Goal: Check status: Check status

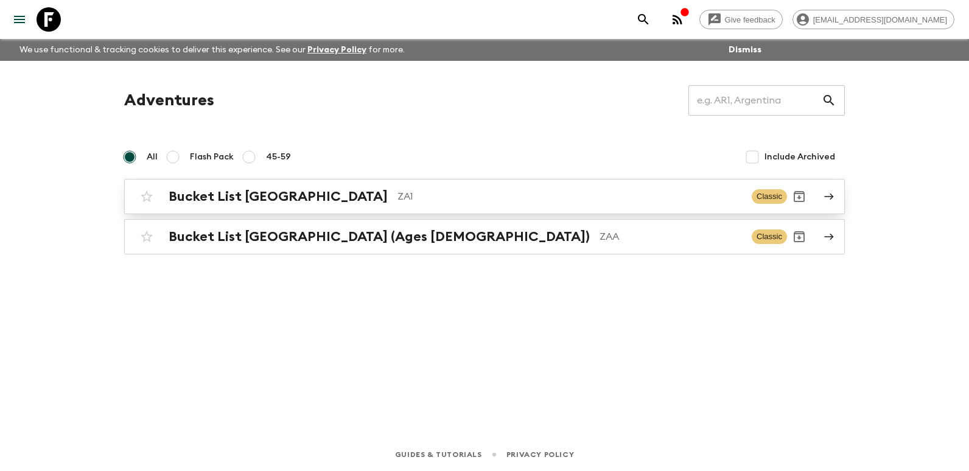
click at [284, 199] on h2 "Bucket List [GEOGRAPHIC_DATA]" at bounding box center [278, 197] width 219 height 16
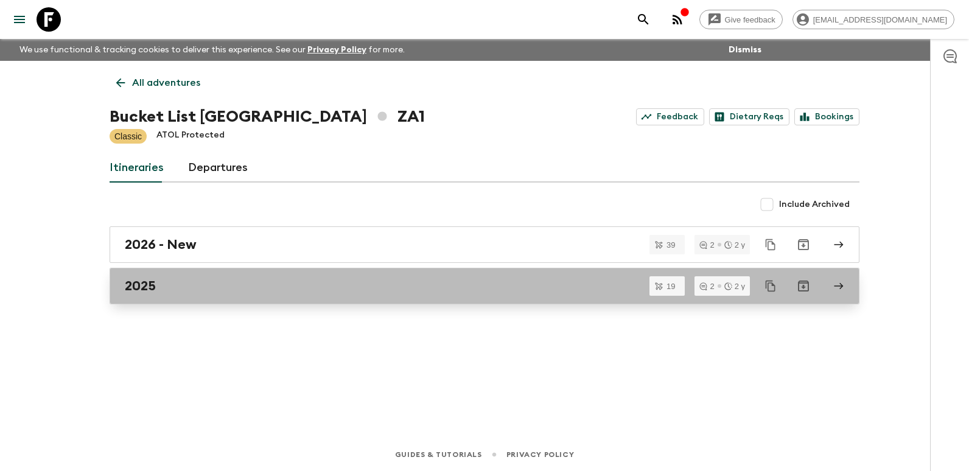
click at [201, 279] on div "2025" at bounding box center [473, 286] width 696 height 16
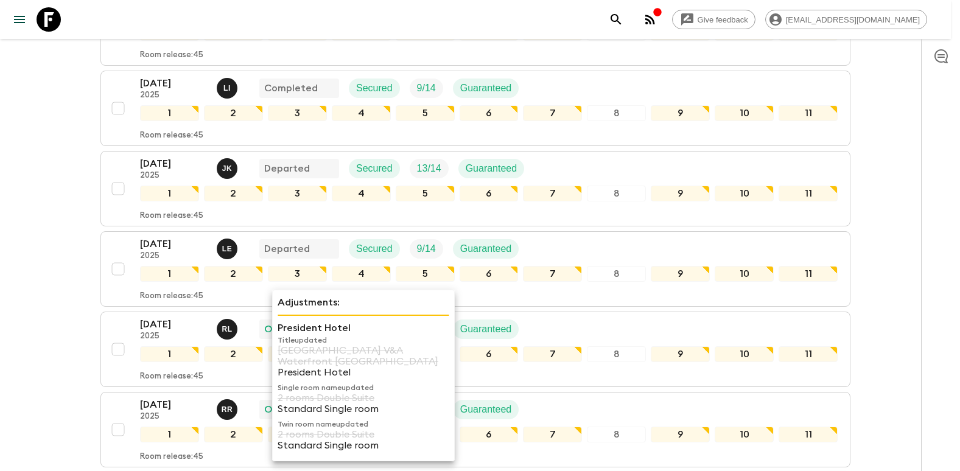
scroll to position [548, 0]
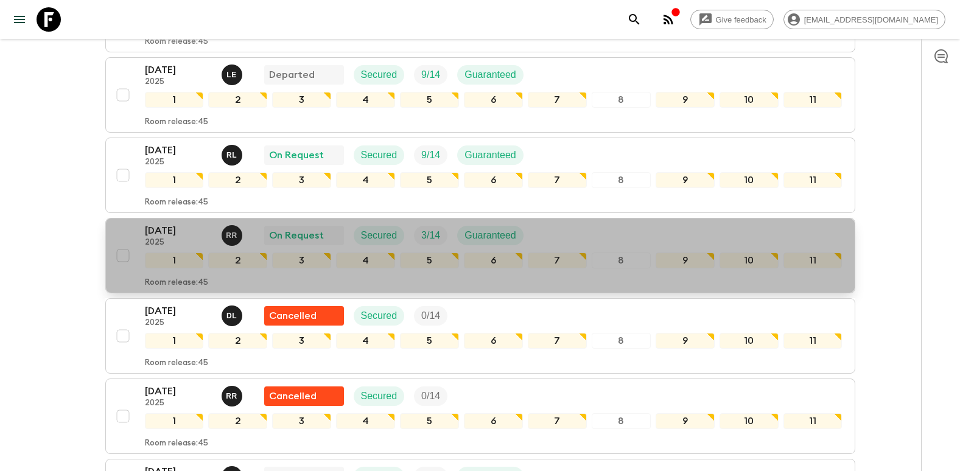
click at [175, 223] on p "[DATE]" at bounding box center [178, 230] width 67 height 15
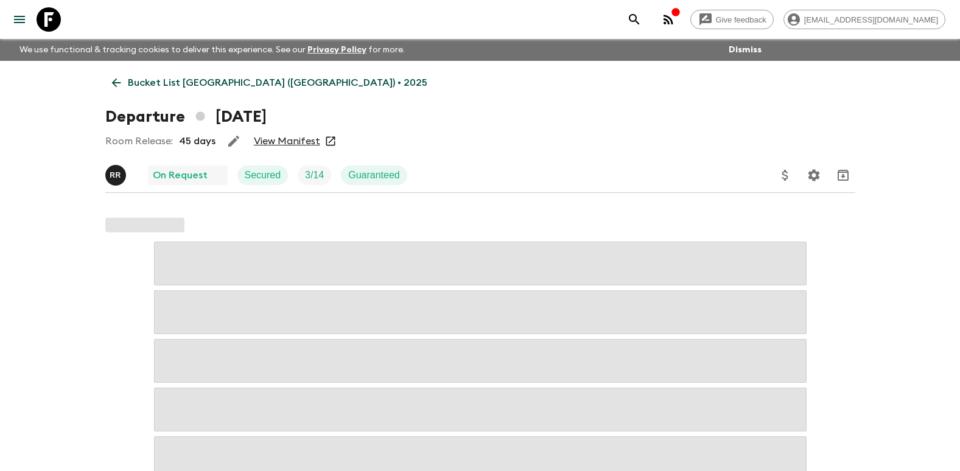
click at [275, 142] on link "View Manifest" at bounding box center [287, 141] width 66 height 12
